Goal: Information Seeking & Learning: Obtain resource

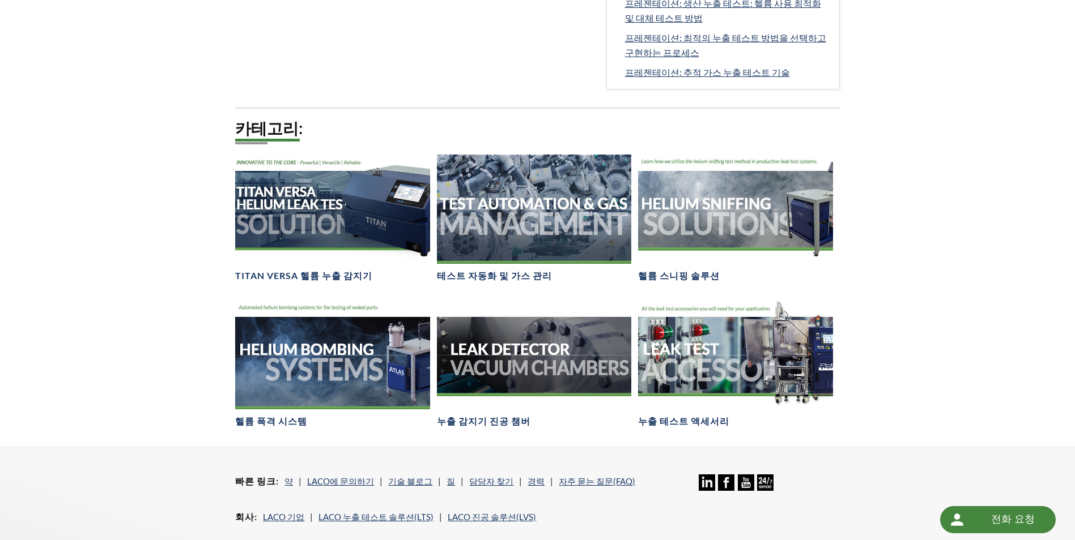
scroll to position [680, 0]
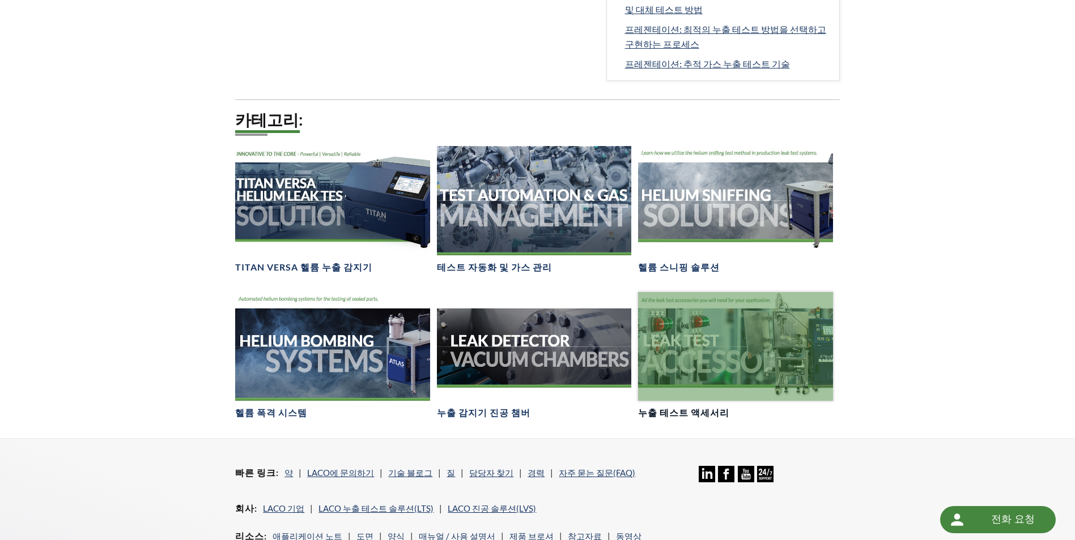
click at [722, 360] on div at bounding box center [735, 346] width 194 height 109
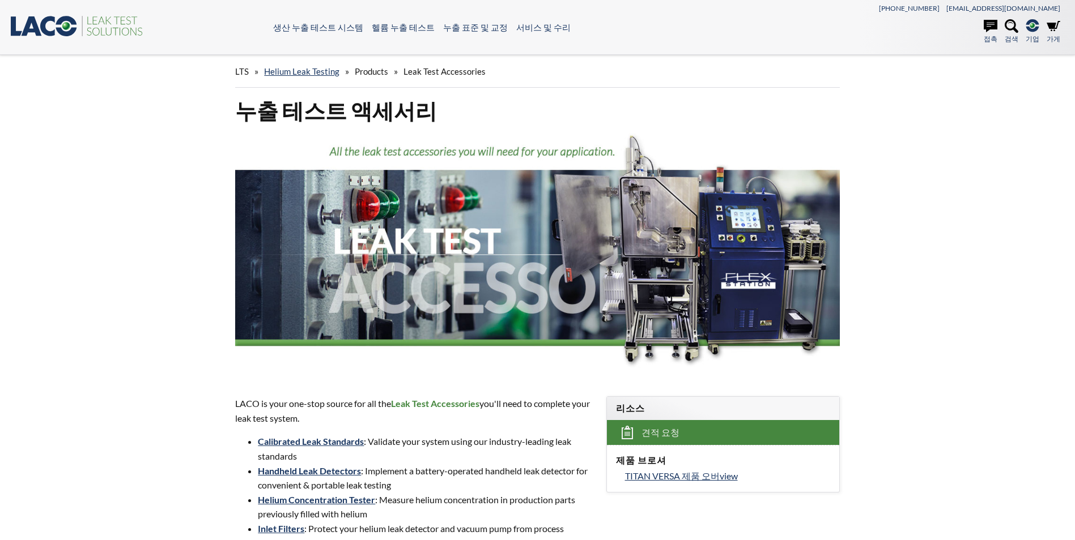
select select "언어 번역 위젯"
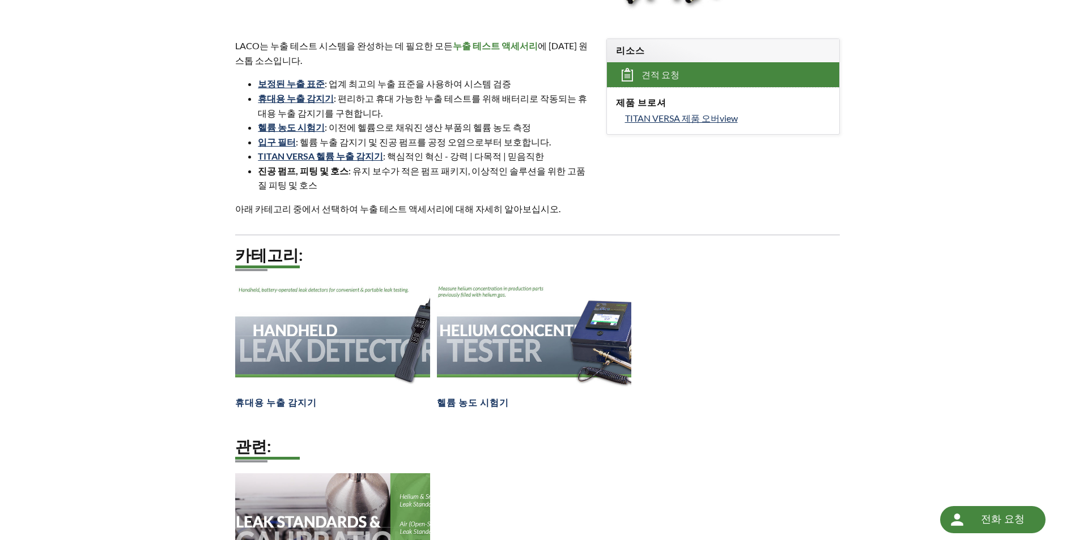
scroll to position [510, 0]
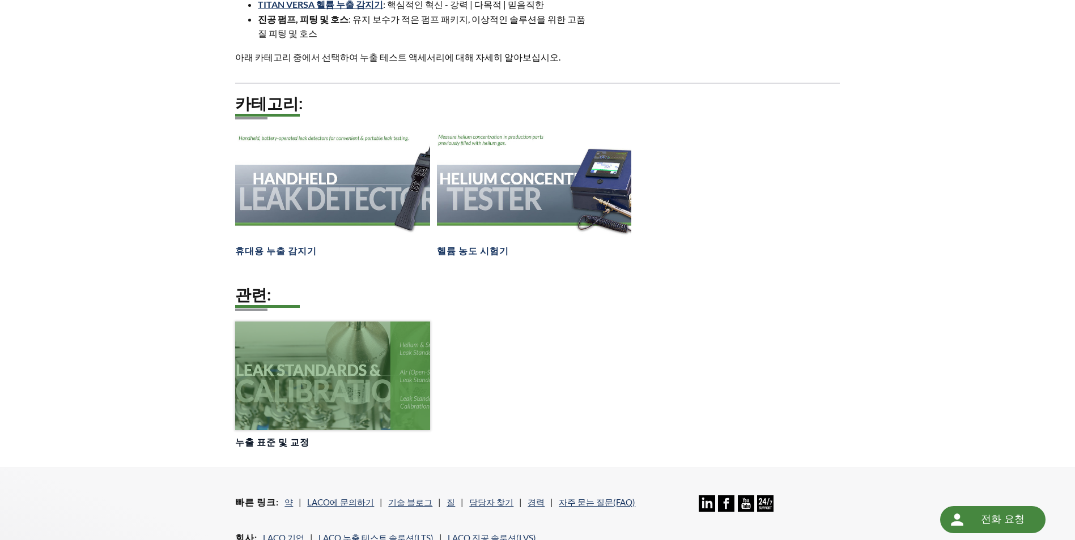
click at [369, 372] on div at bounding box center [332, 376] width 194 height 109
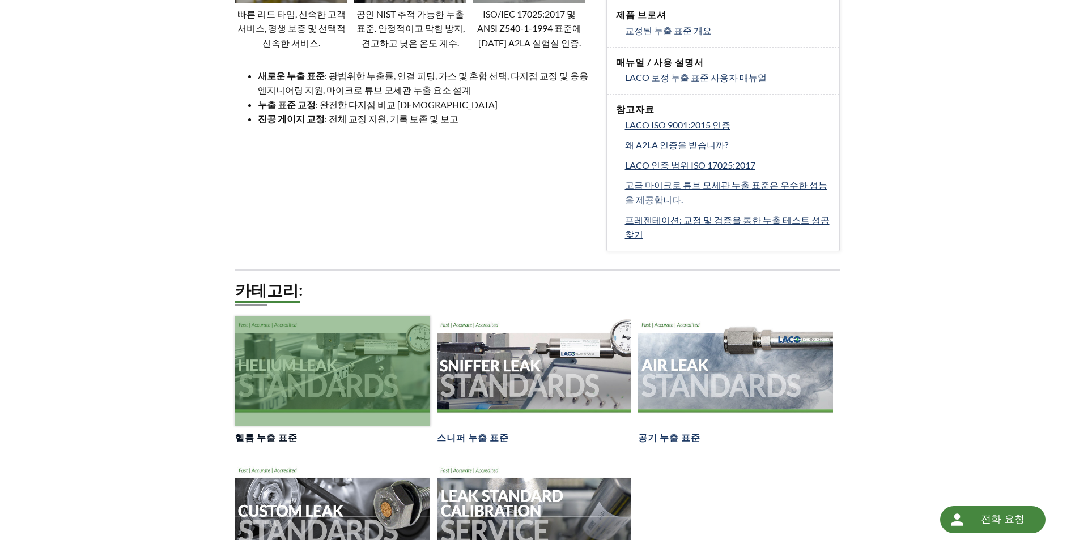
scroll to position [623, 0]
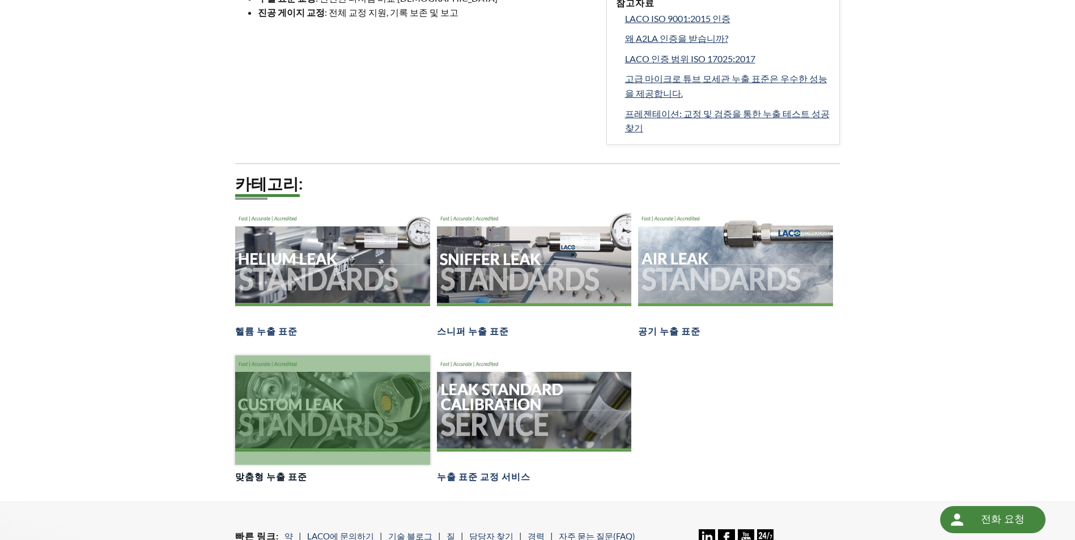
click at [319, 403] on div at bounding box center [332, 410] width 194 height 109
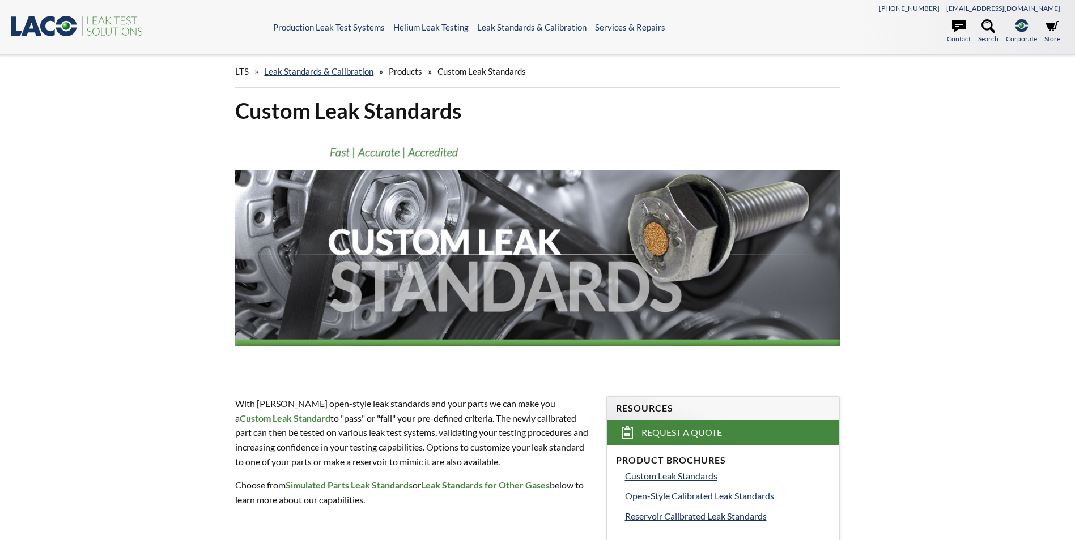
select select "언어 번역 위젯"
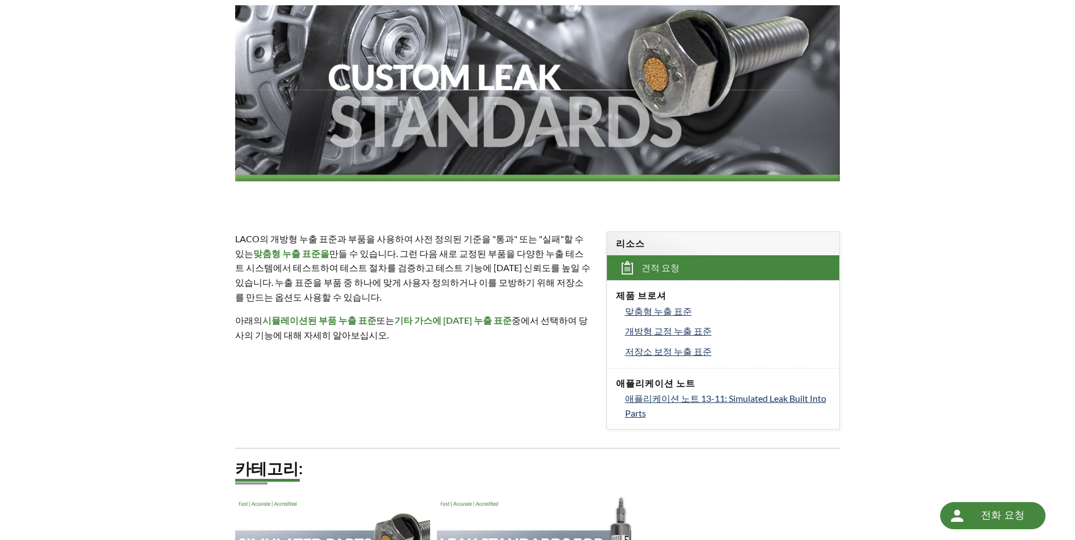
scroll to position [170, 0]
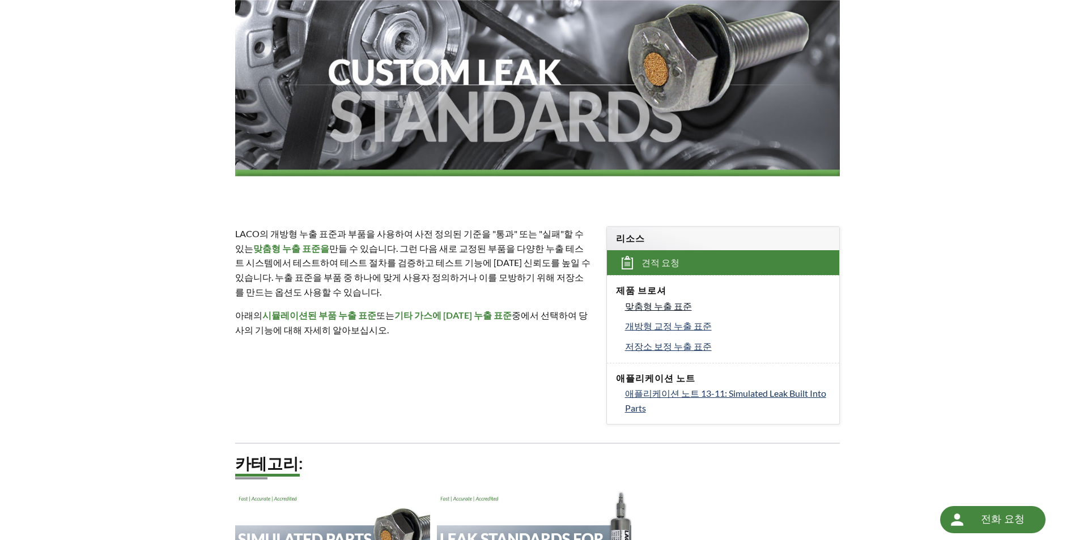
click at [649, 310] on span "맞춤형 누출 표준" at bounding box center [658, 306] width 67 height 11
click at [663, 328] on span "개방형 교정 누출 표준" at bounding box center [668, 326] width 87 height 11
click at [656, 348] on span "저장소 보정 누출 표준" at bounding box center [668, 346] width 87 height 11
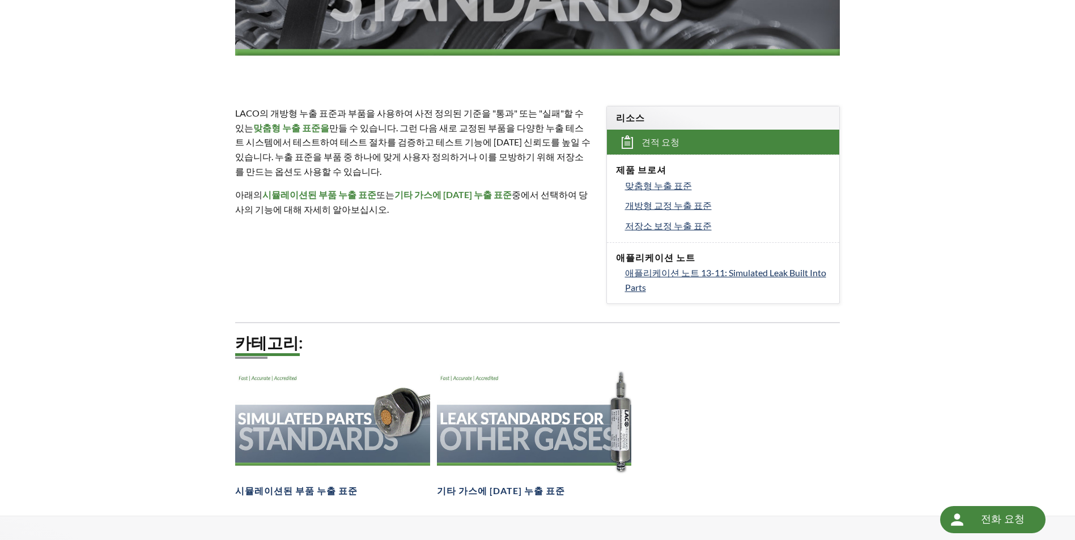
scroll to position [340, 0]
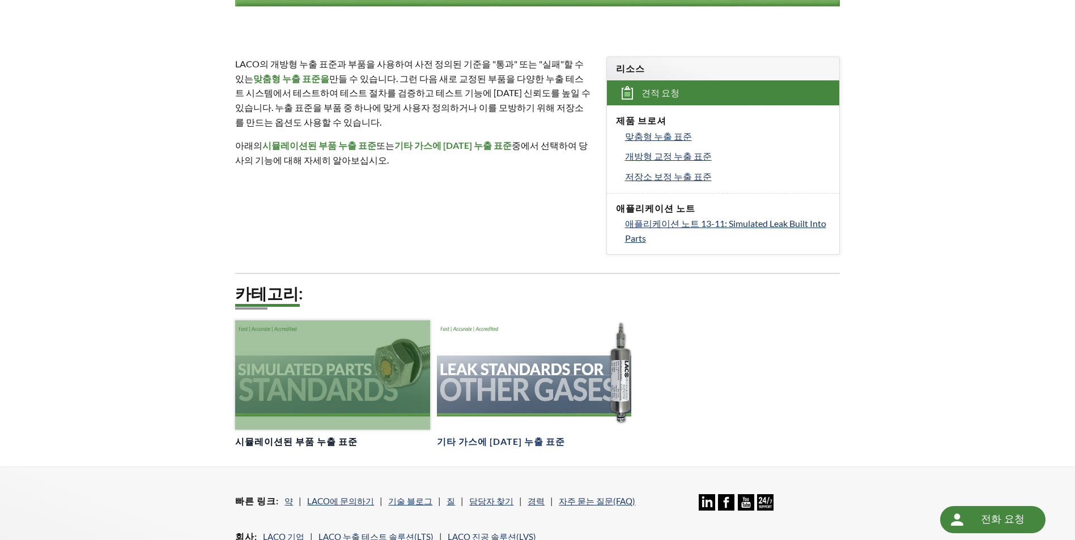
click at [283, 389] on div at bounding box center [332, 375] width 194 height 109
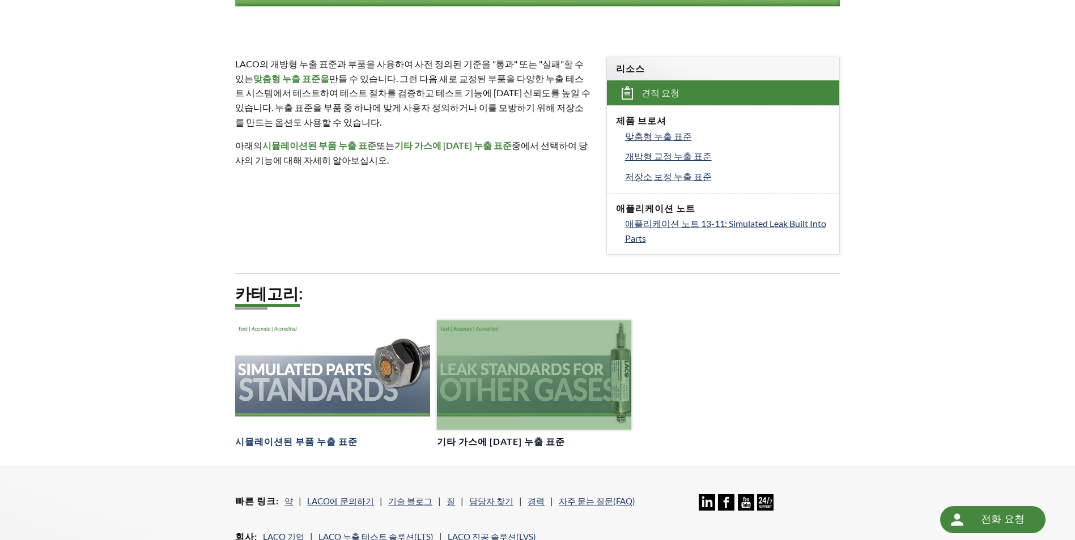
click at [502, 369] on div at bounding box center [534, 375] width 194 height 109
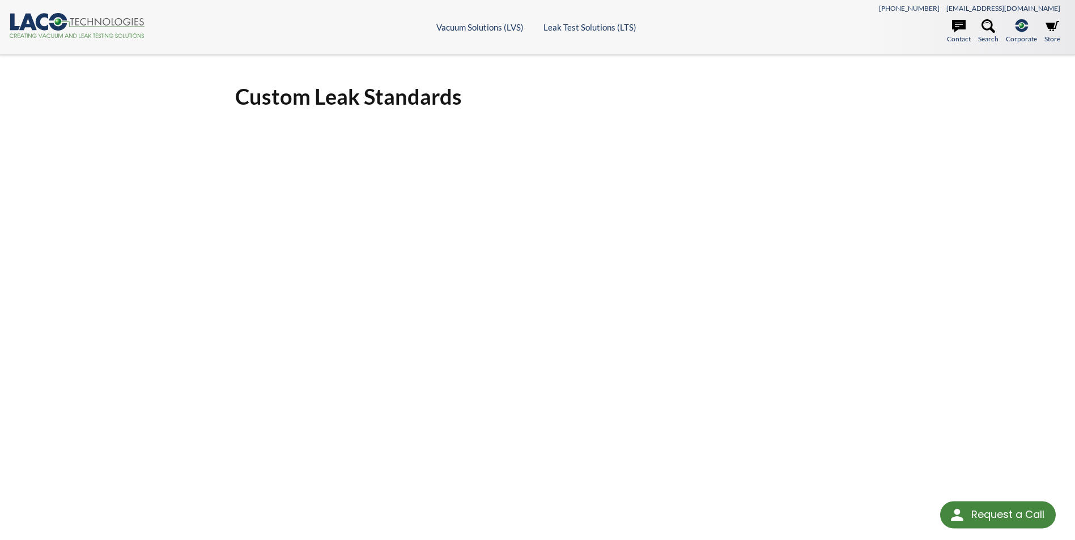
select select "언어 번역 위젯"
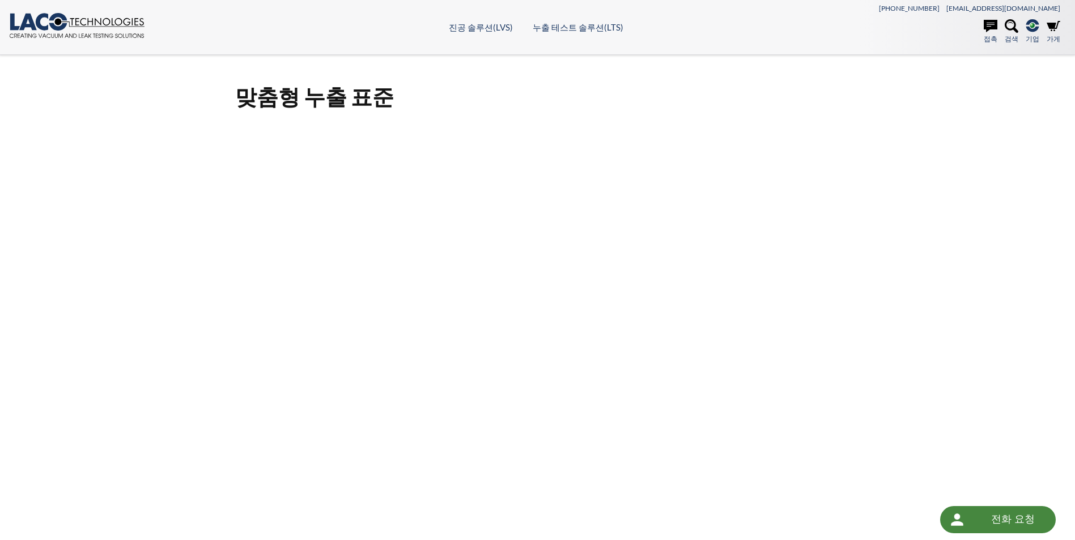
click at [889, 249] on div "맞춤형 누출 표준 Click Here To Download" at bounding box center [537, 382] width 725 height 617
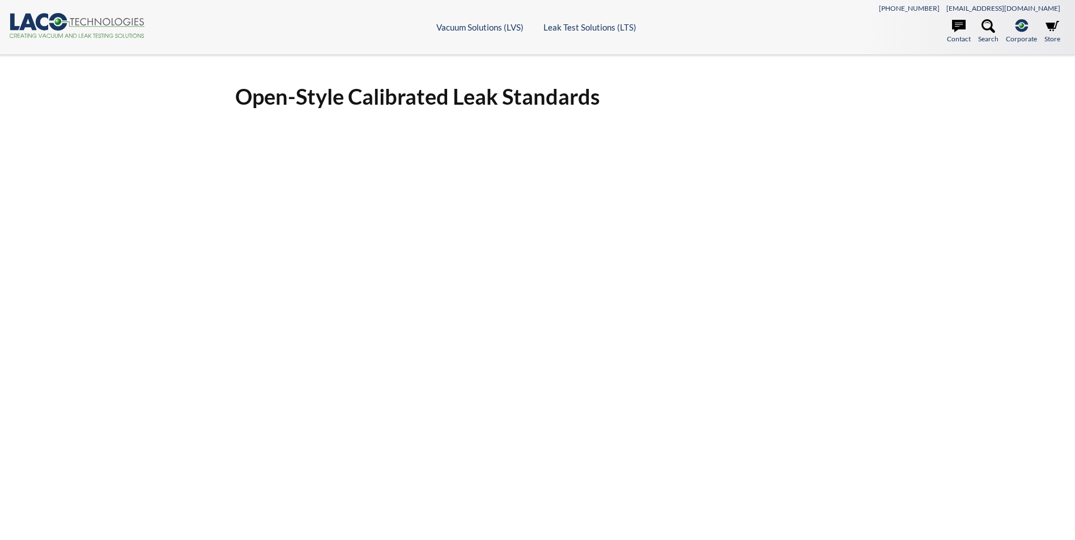
select select "언어 번역 위젯"
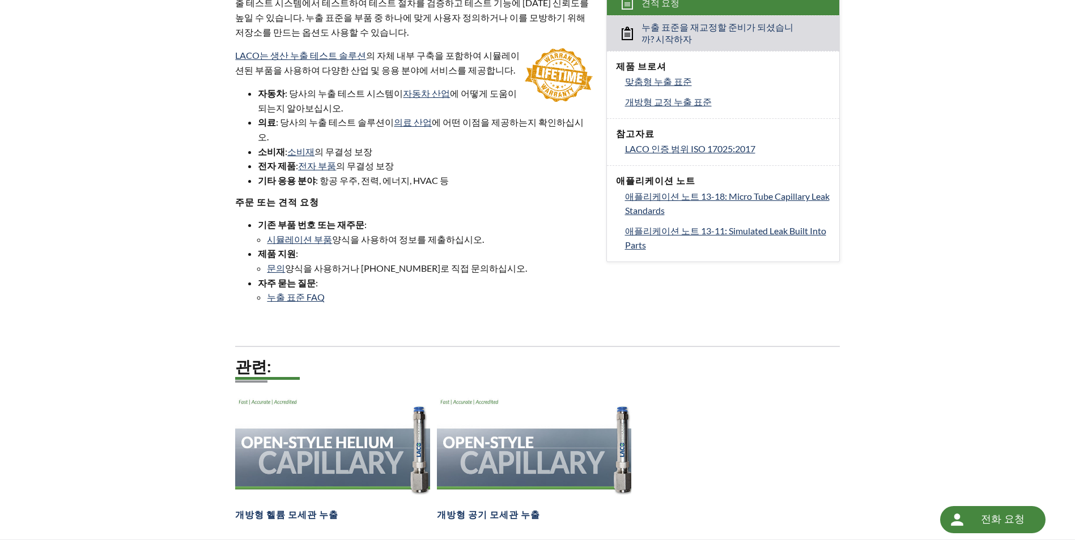
scroll to position [567, 0]
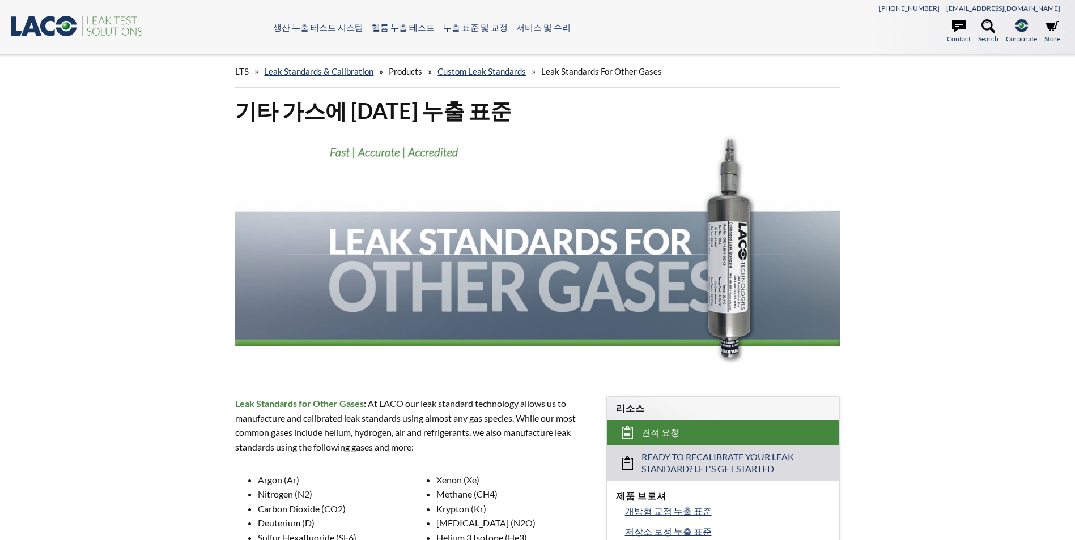
select select "언어 번역 위젯"
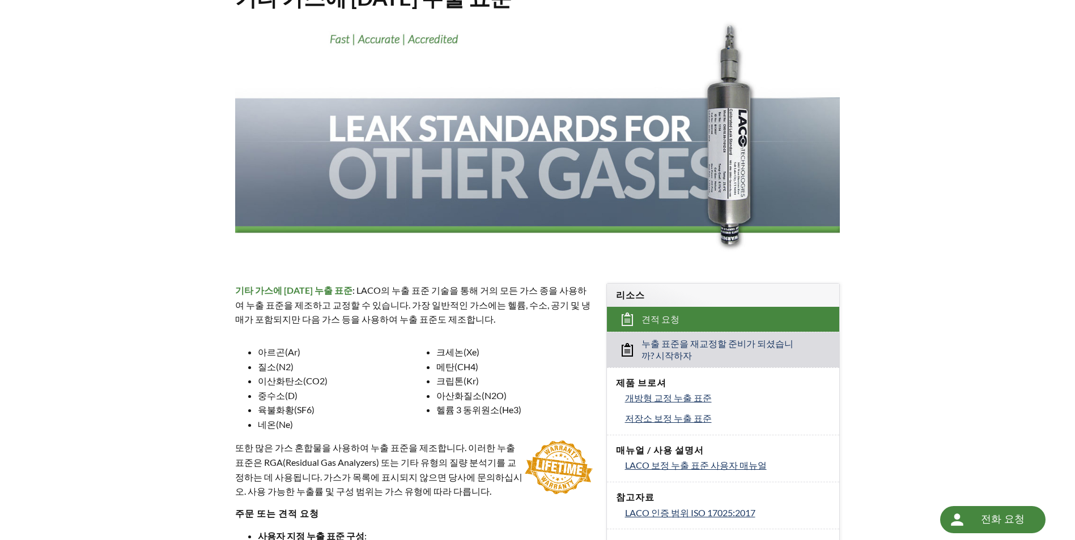
scroll to position [227, 0]
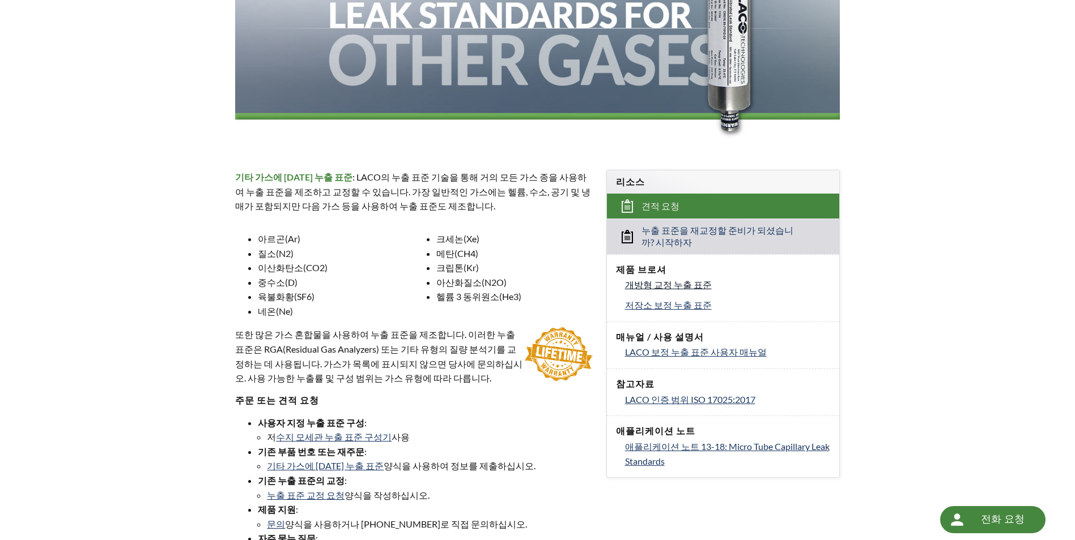
click at [659, 282] on span "개방형 교정 누출 표준" at bounding box center [668, 284] width 87 height 11
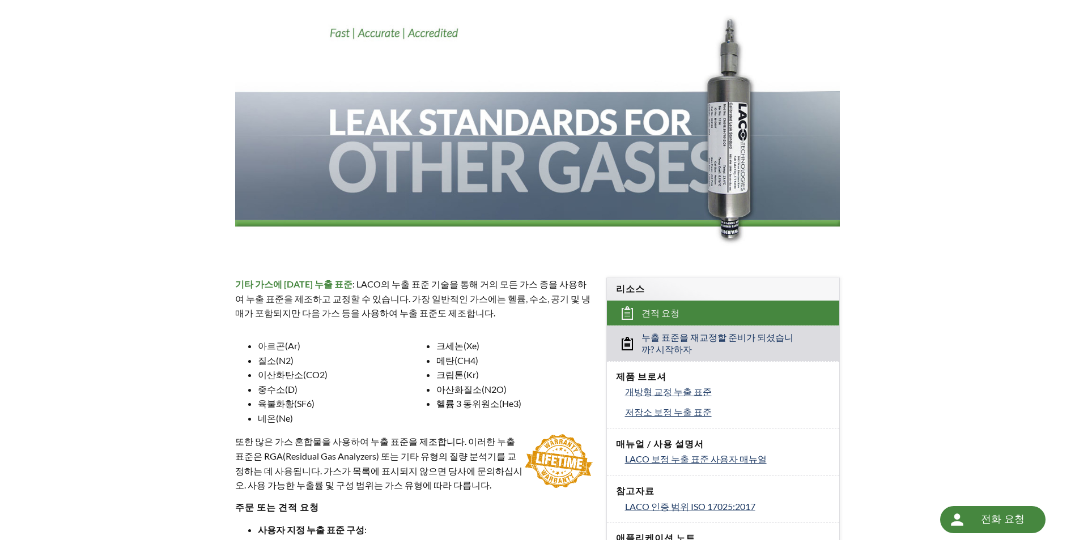
scroll to position [0, 0]
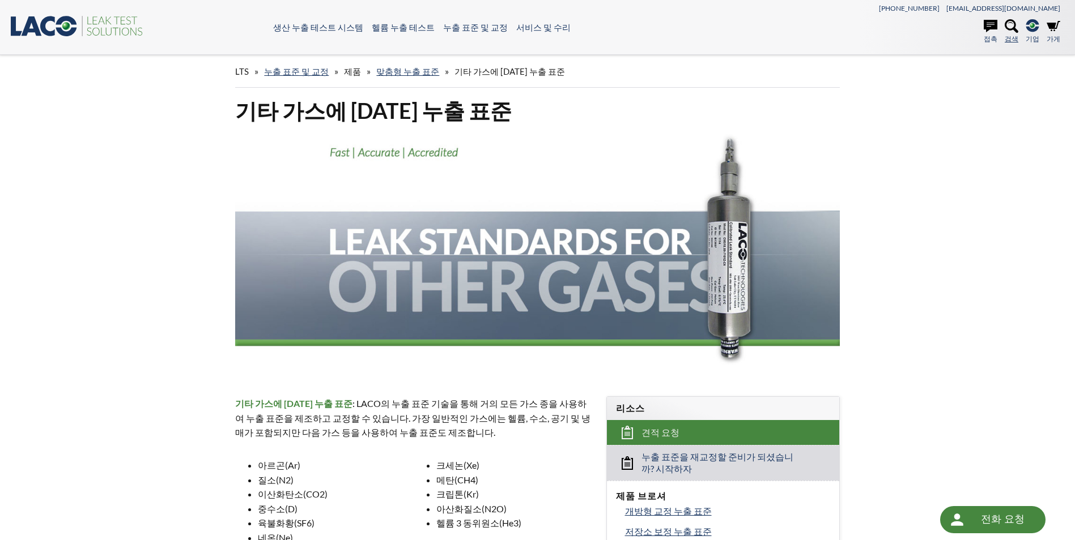
click at [1016, 27] on icon at bounding box center [1012, 26] width 14 height 14
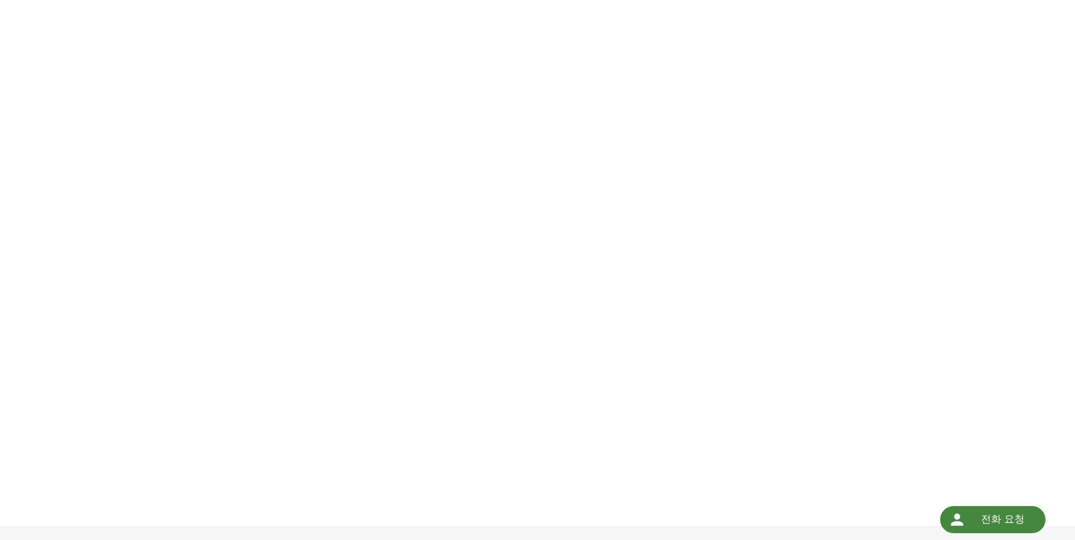
scroll to position [227, 0]
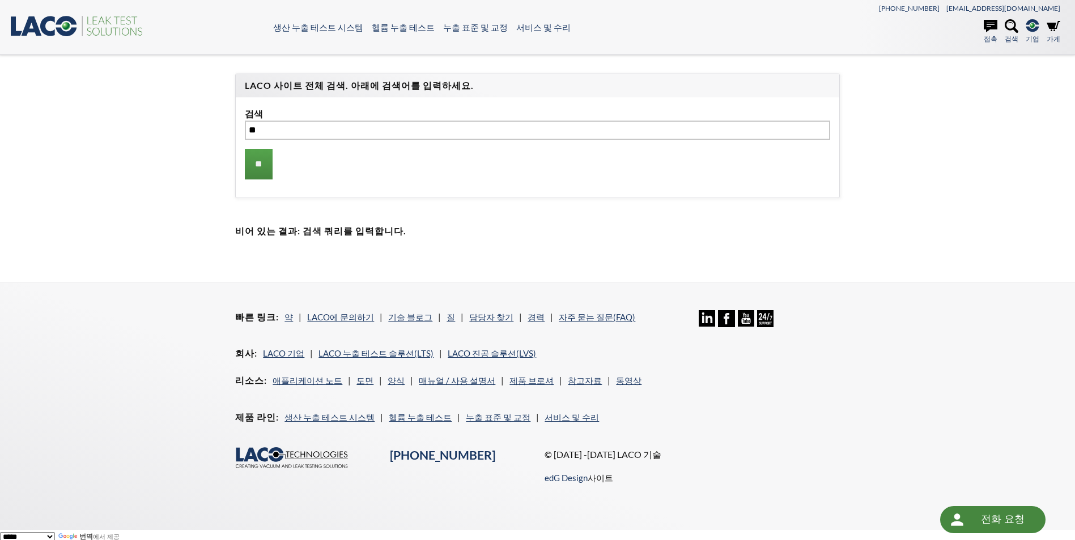
type input "**"
click at [245, 149] on input "**" at bounding box center [259, 164] width 28 height 31
type input "******"
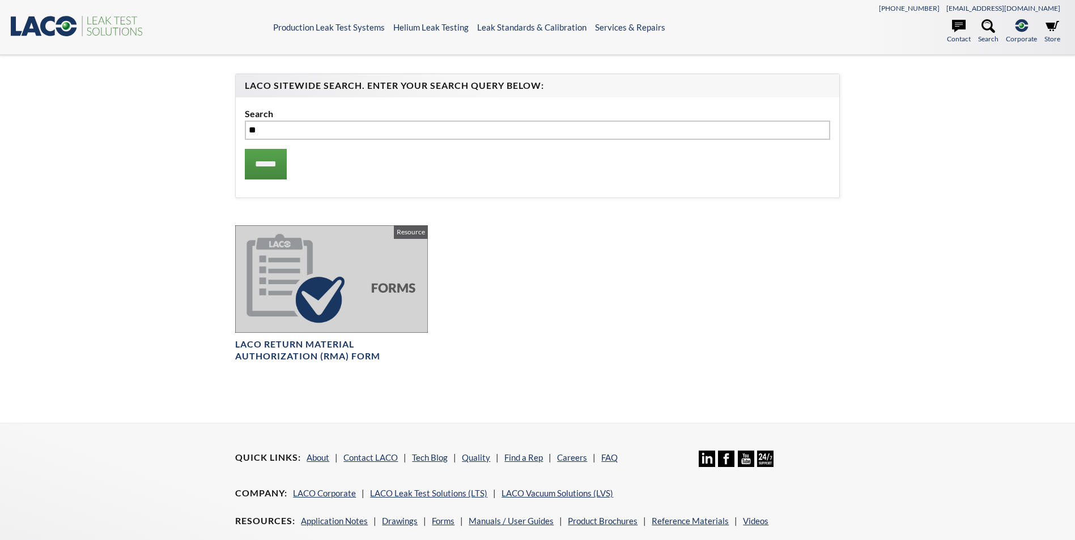
select select "언어 번역 위젯"
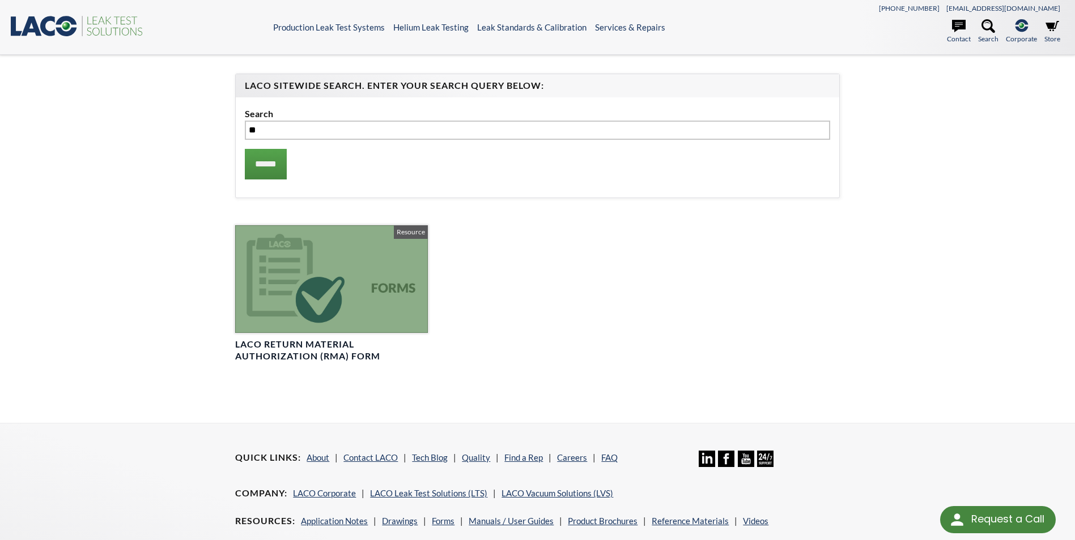
click at [330, 326] on div at bounding box center [331, 279] width 192 height 108
